Goal: Obtain resource: Obtain resource

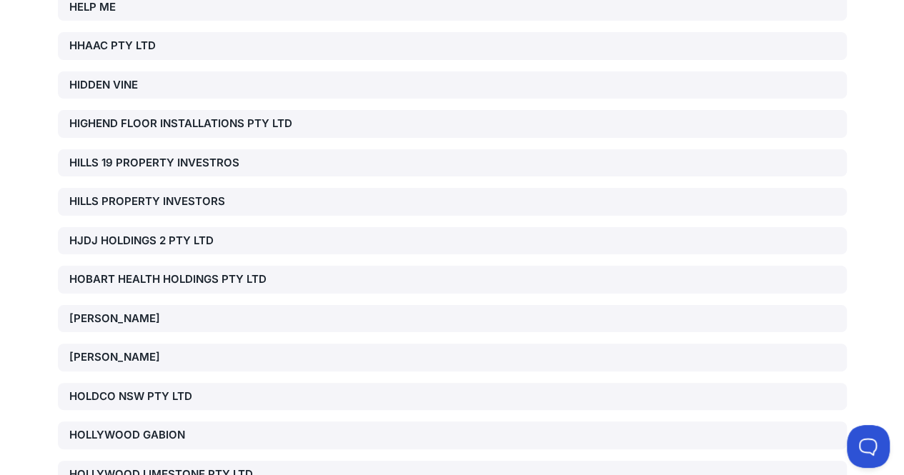
click at [167, 311] on div "HOBBS, JOSHUA SCOTT" at bounding box center [194, 319] width 251 height 16
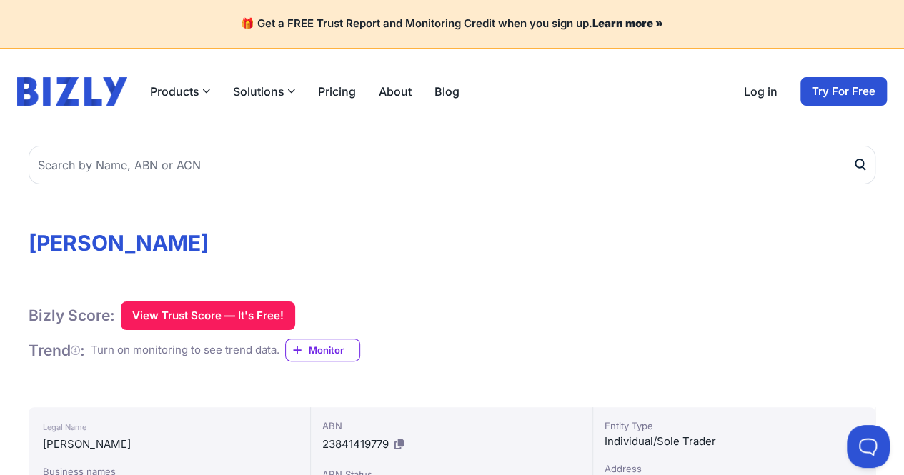
click at [403, 233] on h1 "[PERSON_NAME]" at bounding box center [452, 243] width 847 height 26
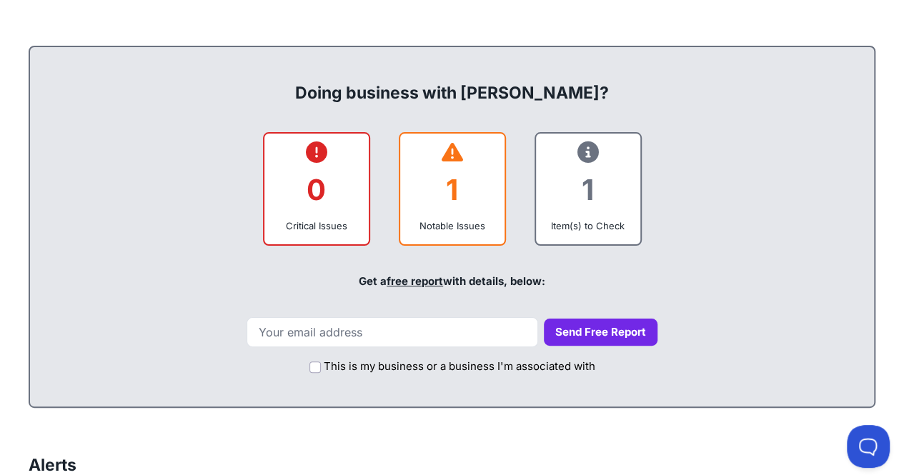
scroll to position [587, 0]
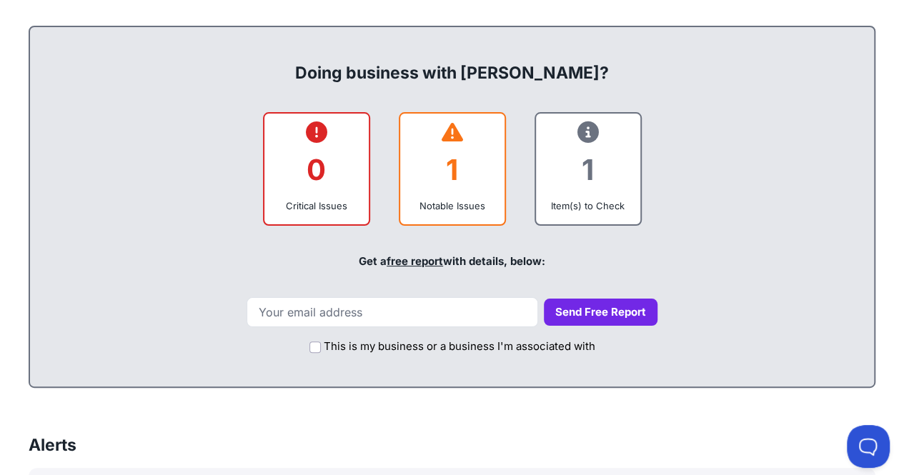
click at [432, 165] on div "1" at bounding box center [451, 170] width 81 height 58
click at [429, 341] on label "This is my business or a business I'm associated with" at bounding box center [459, 347] width 271 height 16
click at [321, 341] on input "This is my business or a business I'm associated with" at bounding box center [314, 346] width 11 height 11
click at [429, 341] on label "This is my business or a business I'm associated with" at bounding box center [459, 347] width 271 height 16
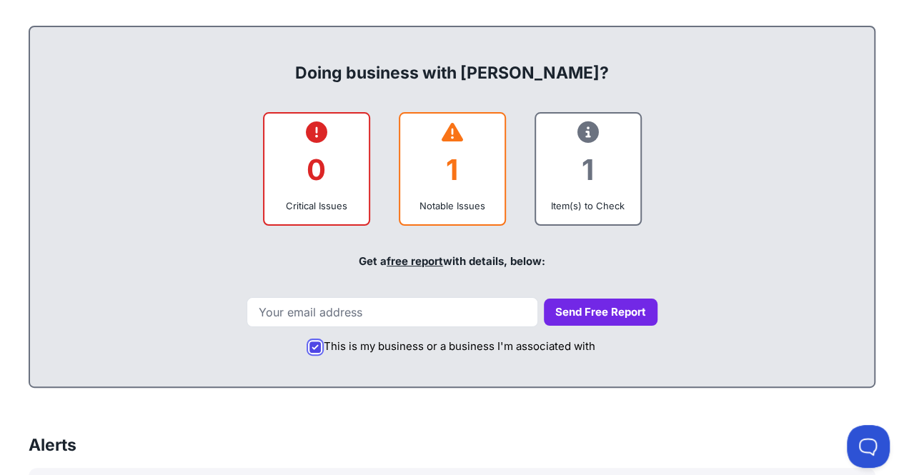
click at [321, 341] on input "This is my business or a business I'm associated with" at bounding box center [314, 346] width 11 height 11
checkbox input "false"
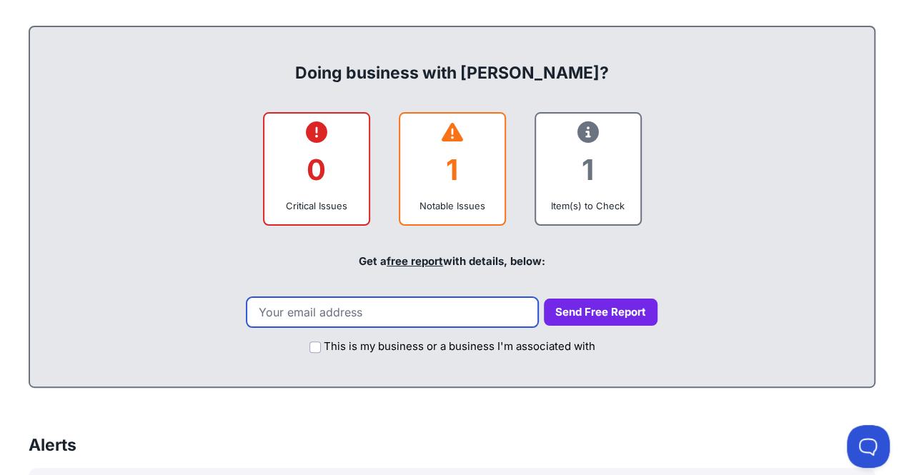
click at [426, 321] on input "email" at bounding box center [391, 312] width 291 height 30
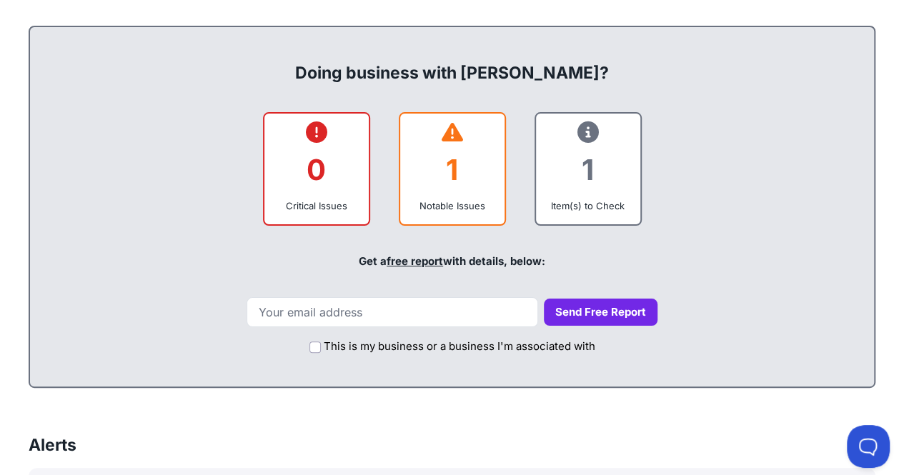
click at [403, 256] on link "free report" at bounding box center [414, 261] width 56 height 14
click at [713, 259] on div "Get a free report with details, below:" at bounding box center [451, 261] width 815 height 49
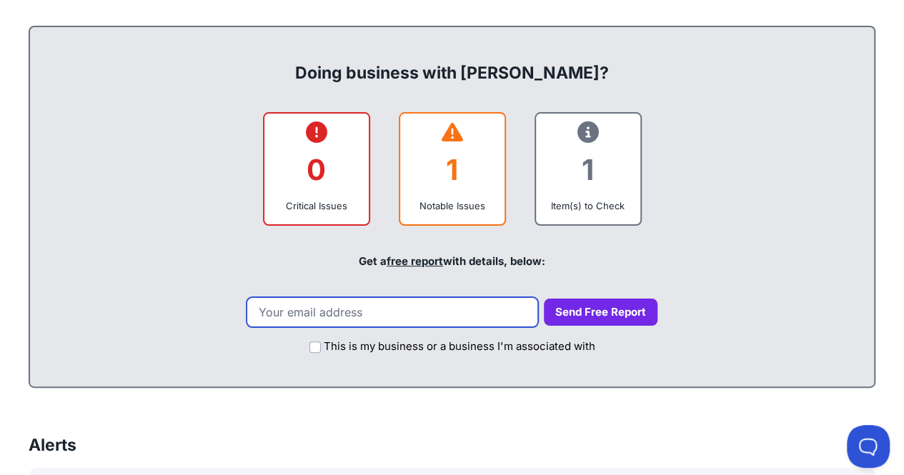
click at [434, 311] on input "email" at bounding box center [391, 312] width 291 height 30
type input "oioi"
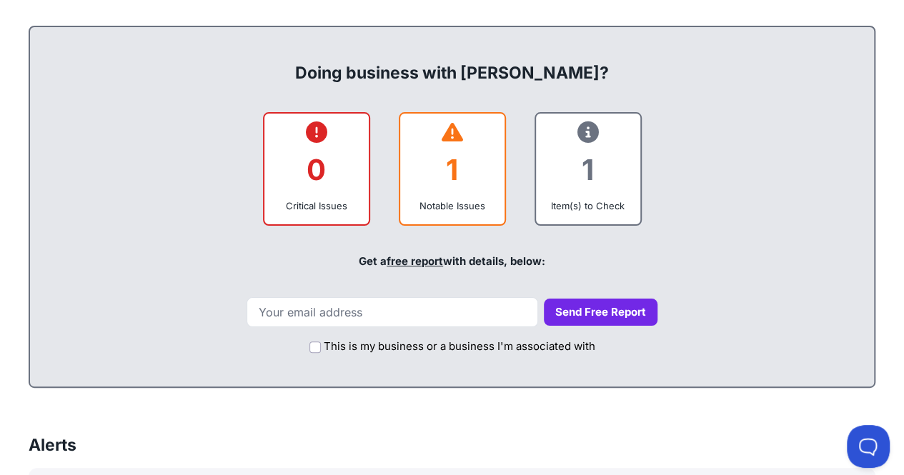
click at [743, 251] on div "Get a free report with details, below:" at bounding box center [451, 261] width 815 height 49
click at [375, 349] on label "This is my business or a business I'm associated with" at bounding box center [459, 347] width 271 height 16
click at [321, 349] on input "This is my business or a business I'm associated with" at bounding box center [314, 346] width 11 height 11
click at [314, 346] on input "This is my business or a business I'm associated with" at bounding box center [314, 346] width 11 height 11
checkbox input "false"
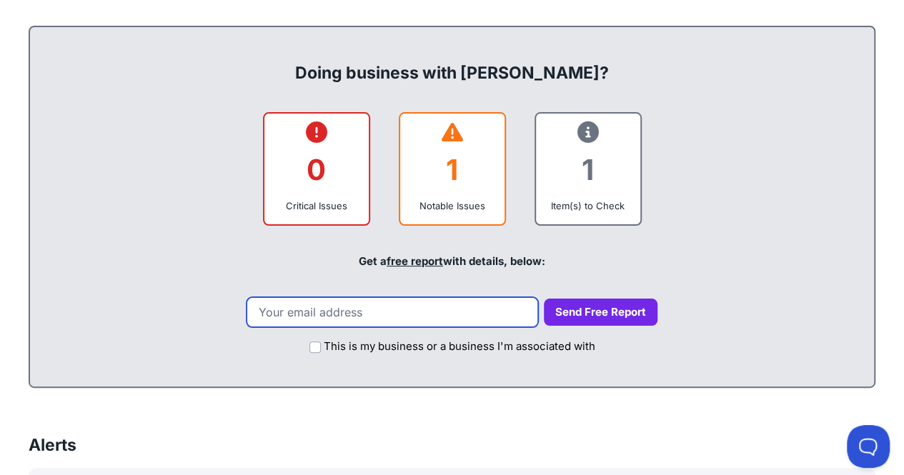
click at [371, 321] on input "email" at bounding box center [391, 312] width 291 height 30
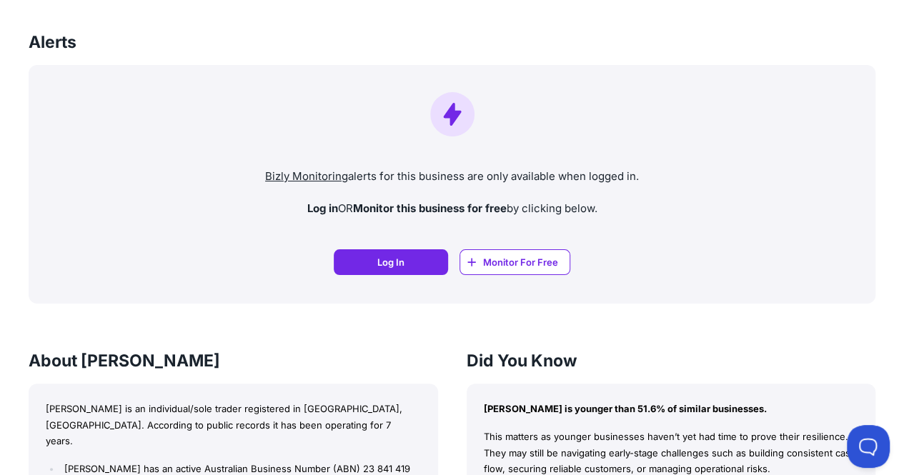
click at [842, 120] on div "HOBBS, JOSHUA SCOTT Bizly Score: View Trust Score — It's Free! View Trust Score…" at bounding box center [452, 343] width 904 height 2399
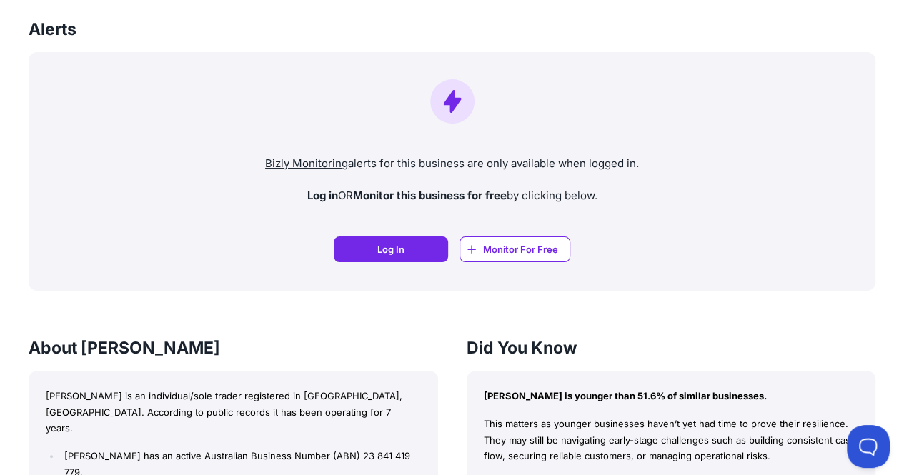
click at [824, 122] on div at bounding box center [452, 101] width 824 height 44
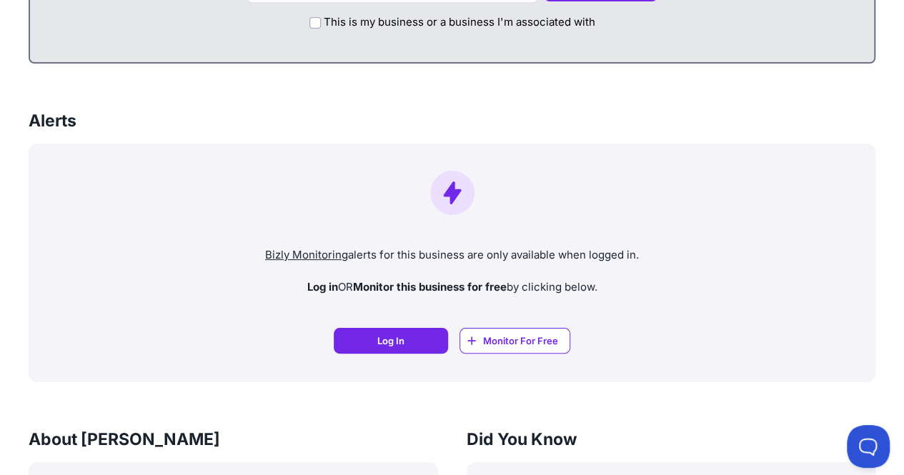
scroll to position [496, 0]
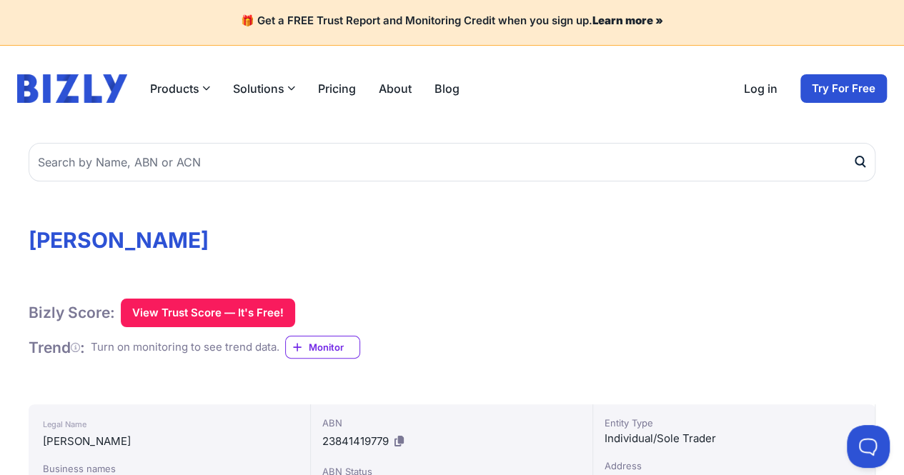
scroll to position [0, 0]
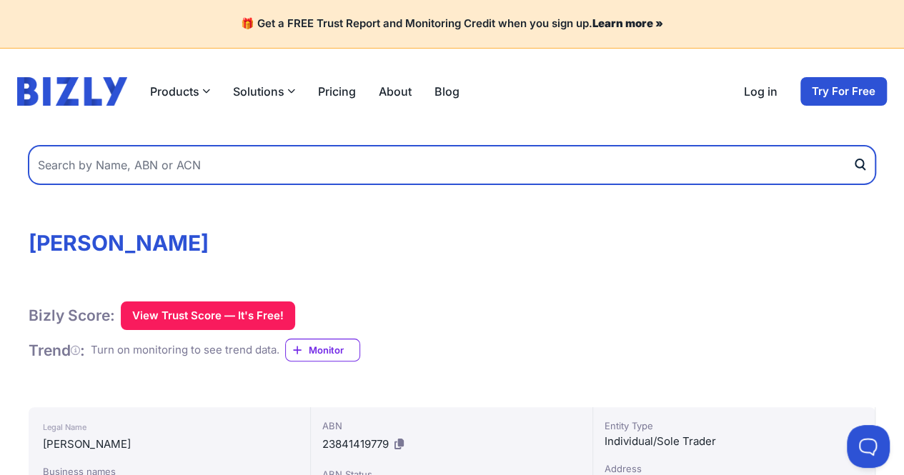
click at [426, 152] on input "text" at bounding box center [452, 165] width 847 height 39
click at [852, 146] on button "submit" at bounding box center [863, 165] width 23 height 39
click at [361, 152] on input "WARDANI CITRA AYU" at bounding box center [452, 165] width 847 height 39
click at [852, 146] on button "submit" at bounding box center [863, 165] width 23 height 39
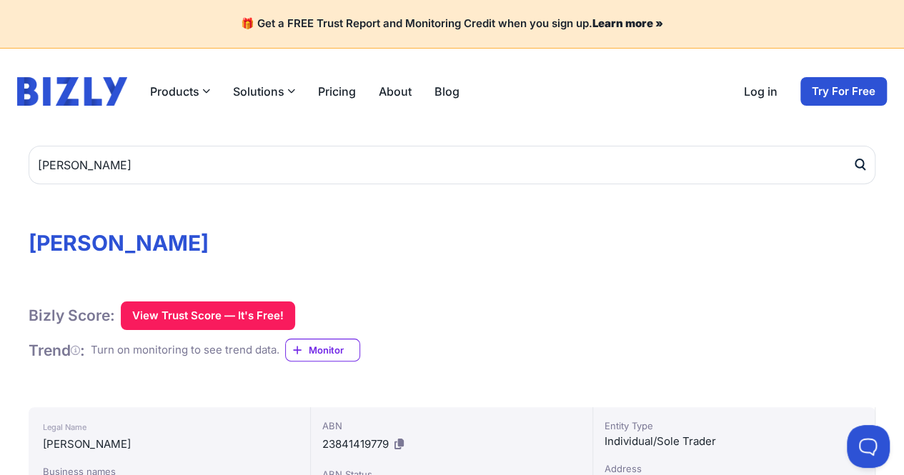
click at [391, 231] on h1 "HOBBS, JOSHUA SCOTT" at bounding box center [452, 243] width 847 height 26
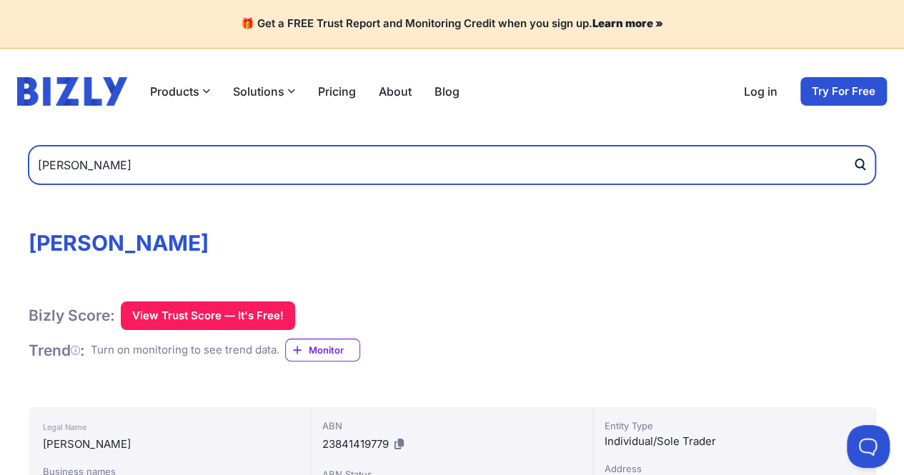
click at [399, 167] on input "citra ayu wardani" at bounding box center [452, 165] width 847 height 39
type input "touchapan soncharoen"
click at [852, 146] on button "submit" at bounding box center [863, 165] width 23 height 39
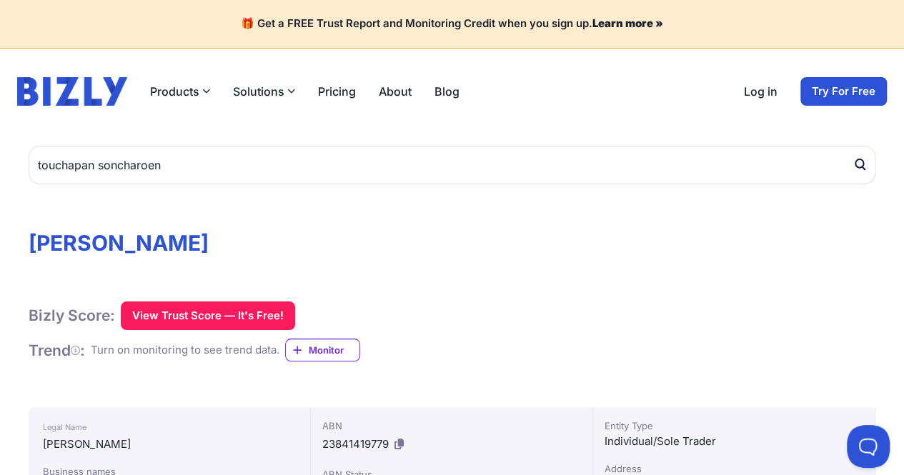
click at [96, 79] on img at bounding box center [72, 91] width 110 height 29
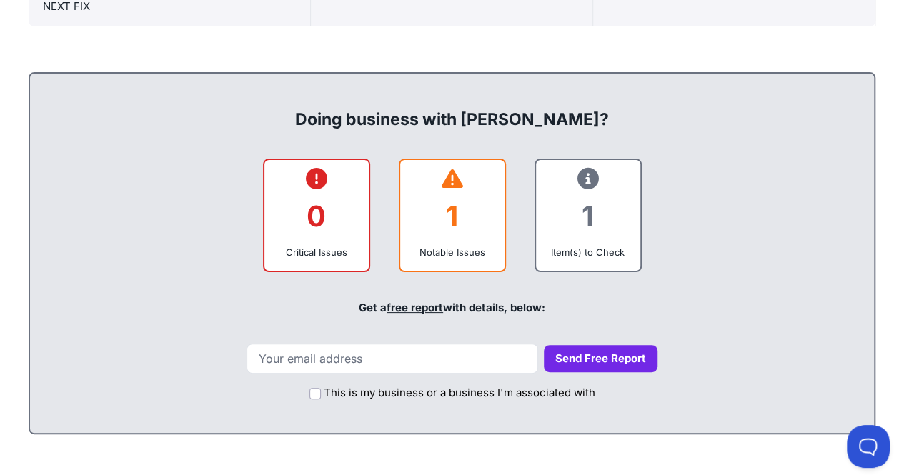
scroll to position [832, 0]
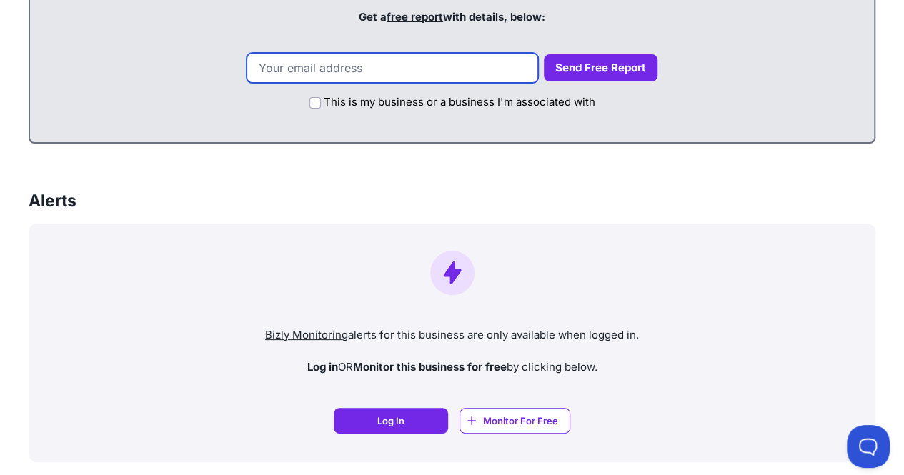
paste input "vn2vzw+bpzsnmla8rng@sharklasers.com"
click at [379, 61] on input "email" at bounding box center [391, 68] width 291 height 30
type input "vn2vzw+bpzsnmla8rng@sharklasers.com"
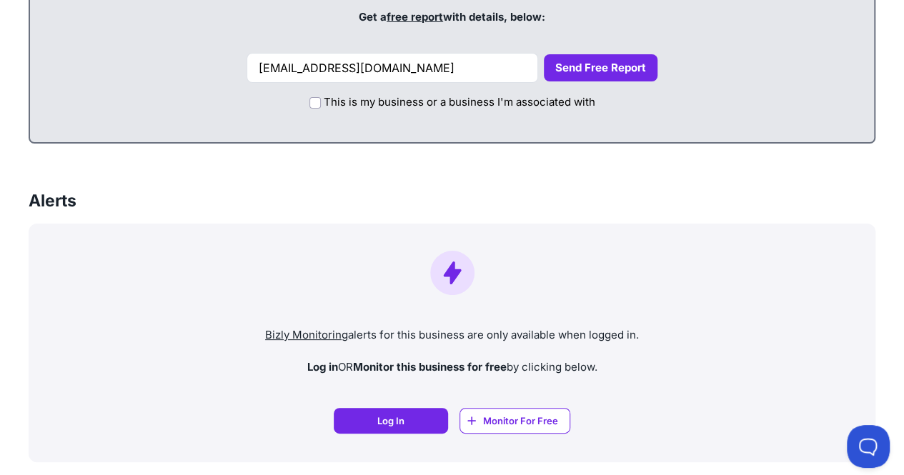
scroll to position [0, 0]
click at [614, 74] on button "Send Free Report" at bounding box center [601, 68] width 114 height 28
drag, startPoint x: 903, startPoint y: 188, endPoint x: 909, endPoint y: 147, distance: 41.1
click at [584, 69] on button "Send Free Report" at bounding box center [601, 68] width 114 height 28
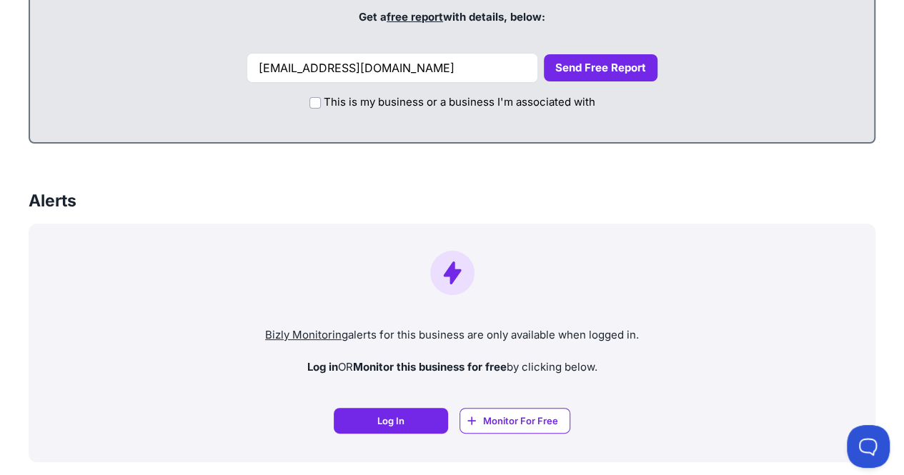
click at [584, 69] on button "Send Free Report" at bounding box center [601, 68] width 114 height 28
click at [544, 54] on button "Send Free Report" at bounding box center [601, 68] width 114 height 28
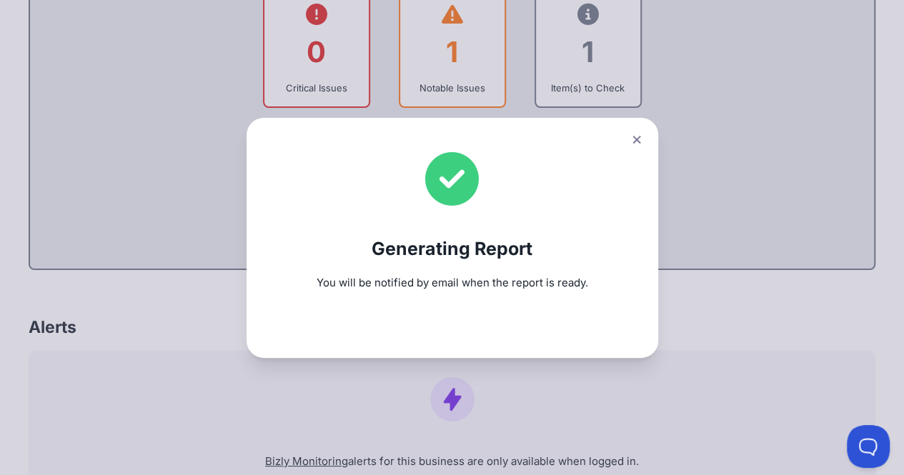
scroll to position [416, 0]
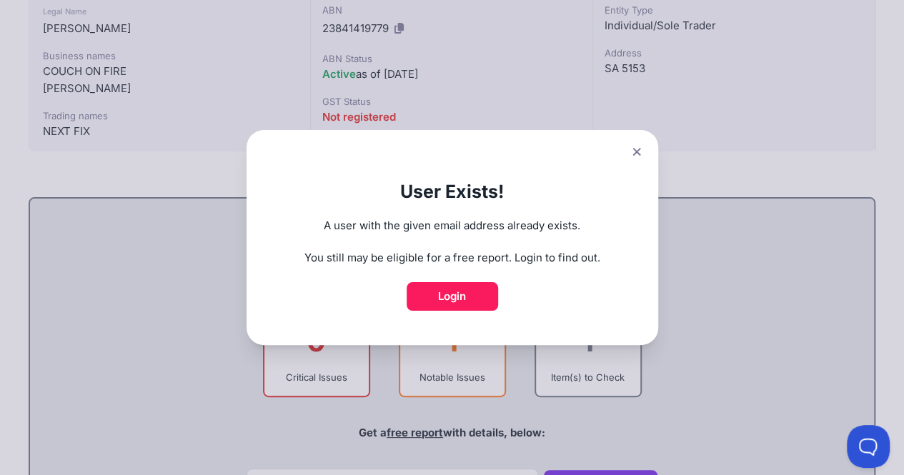
click at [641, 150] on icon at bounding box center [636, 151] width 9 height 9
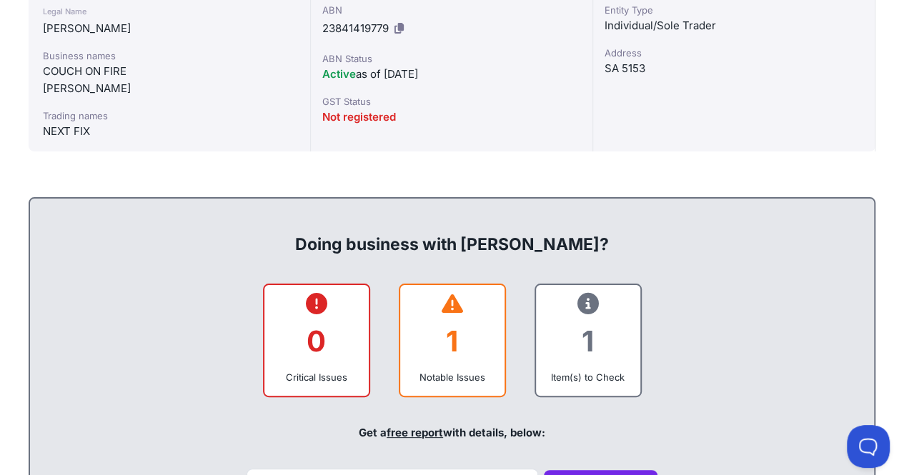
click at [641, 150] on div "Entity Type Individual/Sole Trader Address SA 5153" at bounding box center [734, 71] width 282 height 160
click at [479, 281] on div "Doing business with HOBBS, JOSHUA SCOTT? 0 Critical Issues 1 Notable Issues 1 I…" at bounding box center [452, 378] width 847 height 362
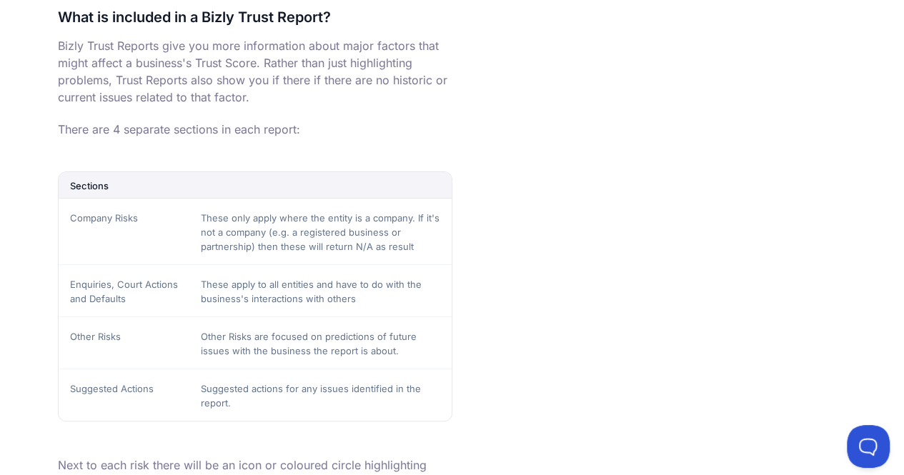
scroll to position [1247, 0]
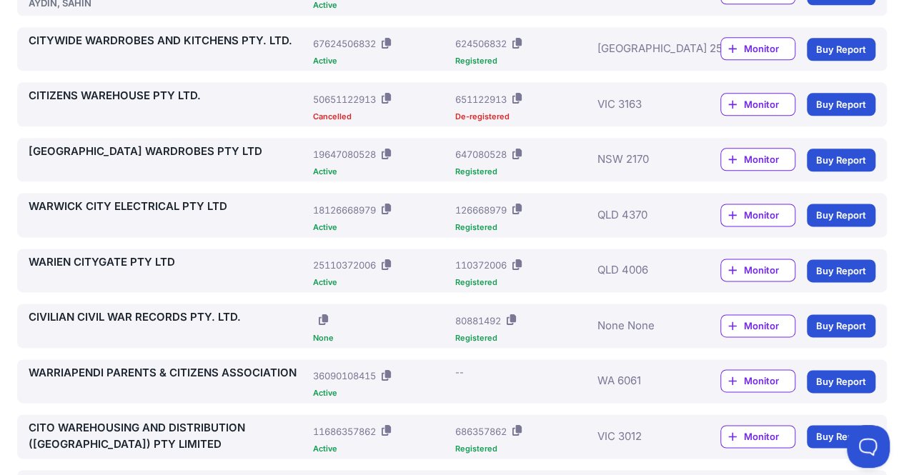
scroll to position [1112, 0]
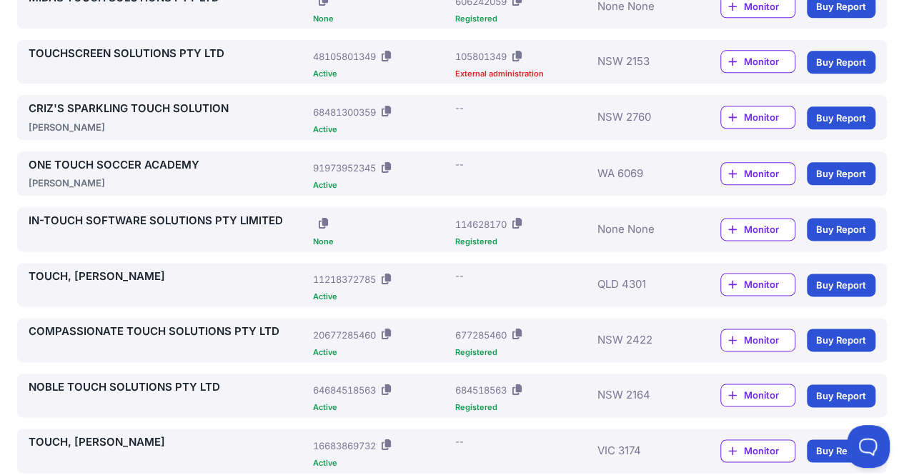
scroll to position [832, 0]
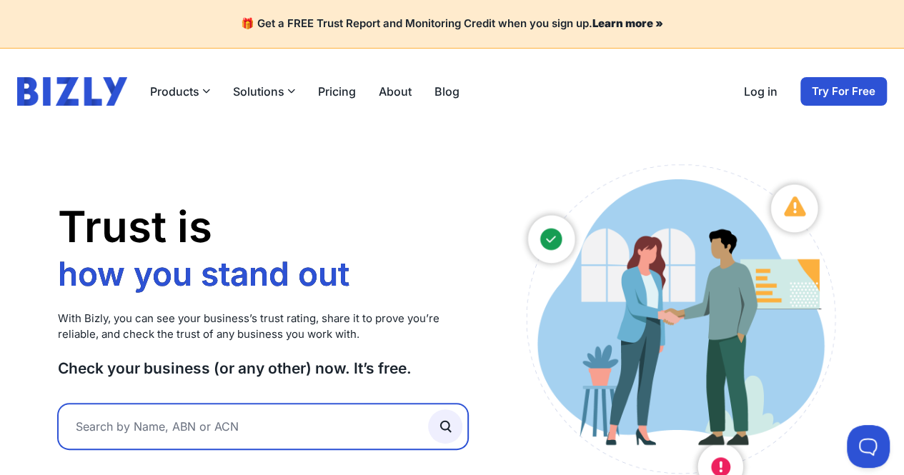
click at [309, 416] on input "text" at bounding box center [263, 427] width 411 height 46
click at [309, 416] on input "so" at bounding box center [263, 427] width 411 height 46
type input "soncharoen"
click at [428, 409] on button "submit" at bounding box center [445, 426] width 34 height 34
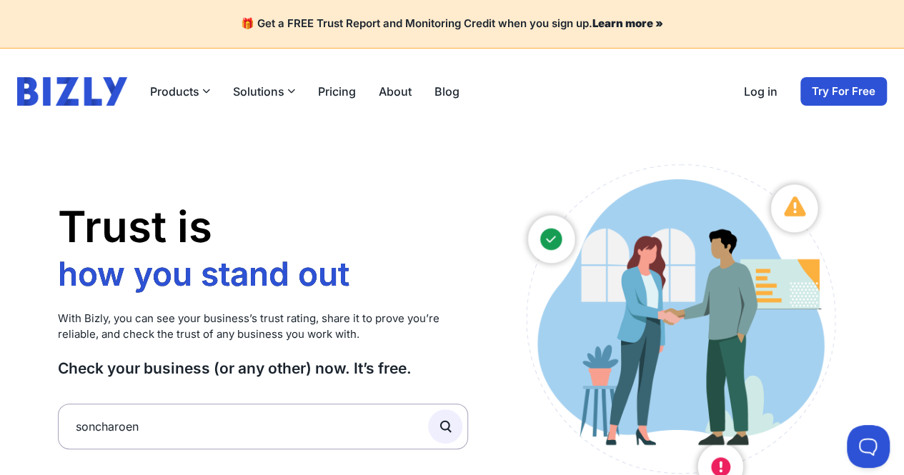
click at [374, 234] on h1 "Trust is how you stand out who you work with how you grow how you stand out" at bounding box center [263, 247] width 411 height 95
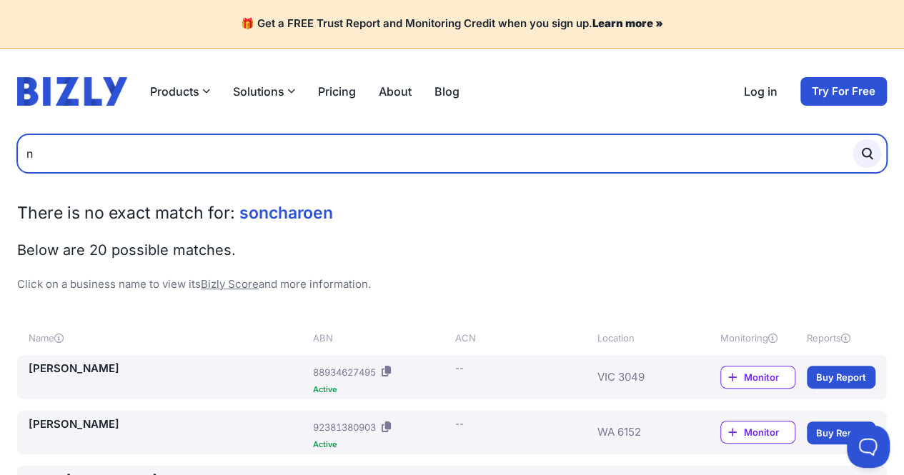
click at [306, 155] on input "n" at bounding box center [451, 153] width 869 height 39
type input "n"
